Goal: Navigation & Orientation: Find specific page/section

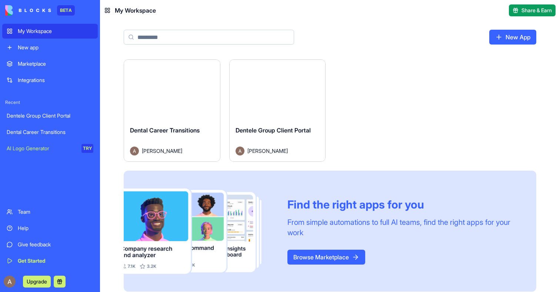
click at [180, 93] on button "Launch" at bounding box center [172, 89] width 56 height 15
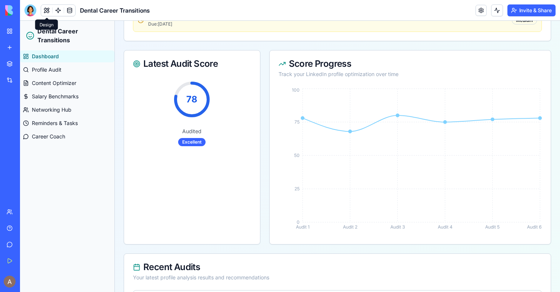
scroll to position [630, 0]
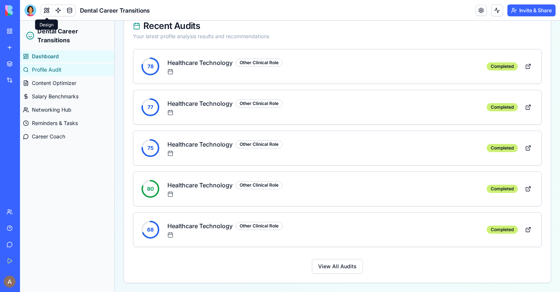
click at [49, 67] on span "Profile Audit" at bounding box center [47, 69] width 30 height 7
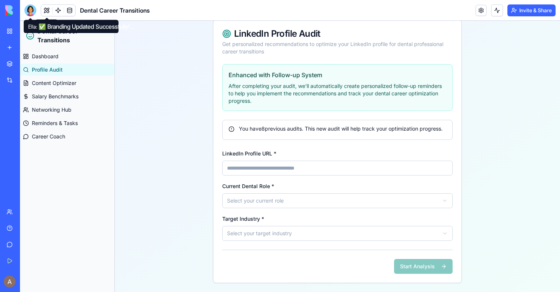
click at [31, 11] on div at bounding box center [30, 10] width 12 height 12
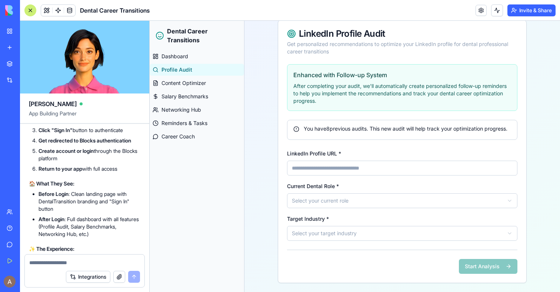
scroll to position [3866, 0]
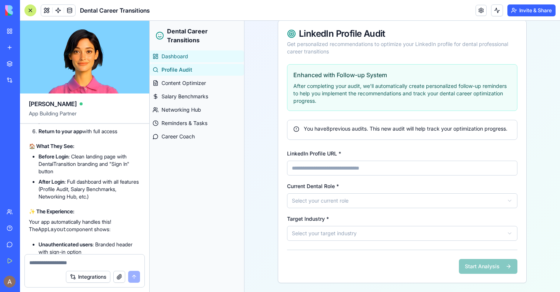
click at [177, 53] on span "Dashboard" at bounding box center [175, 56] width 27 height 7
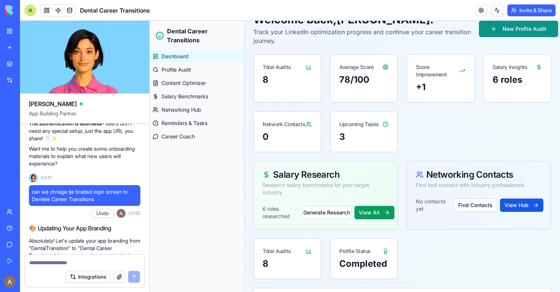
scroll to position [4075, 0]
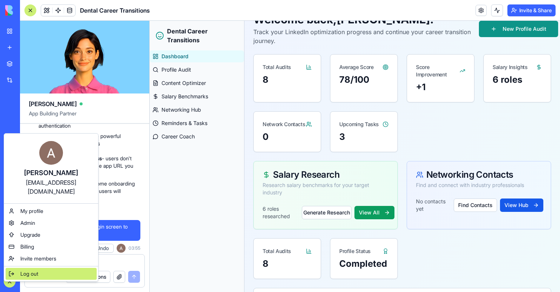
click at [41, 268] on div "Log out" at bounding box center [51, 274] width 91 height 12
